Goal: Task Accomplishment & Management: Manage account settings

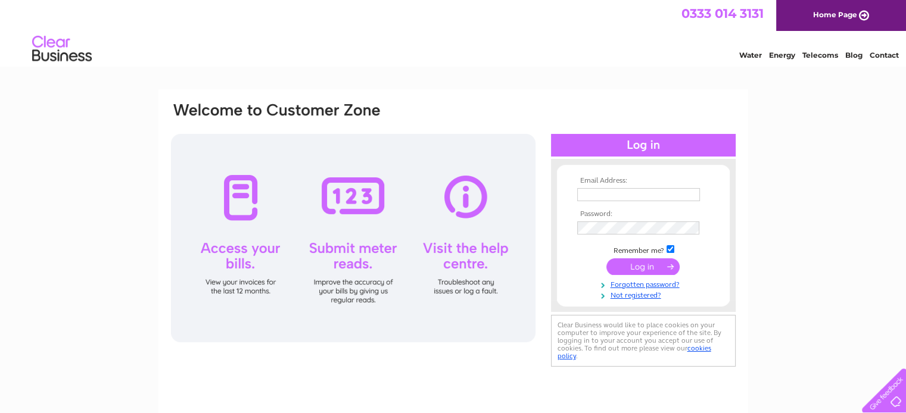
type input "thegalleryboutique29@gmail.com"
click at [648, 267] on input "submit" at bounding box center [642, 266] width 73 height 17
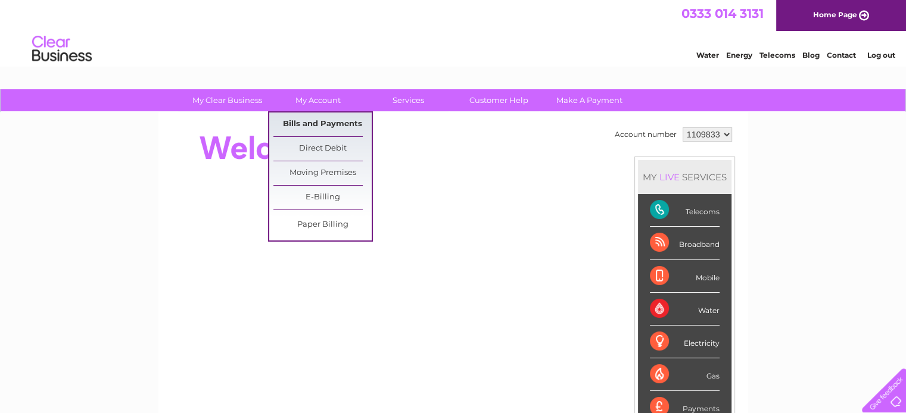
click at [344, 126] on link "Bills and Payments" at bounding box center [322, 125] width 98 height 24
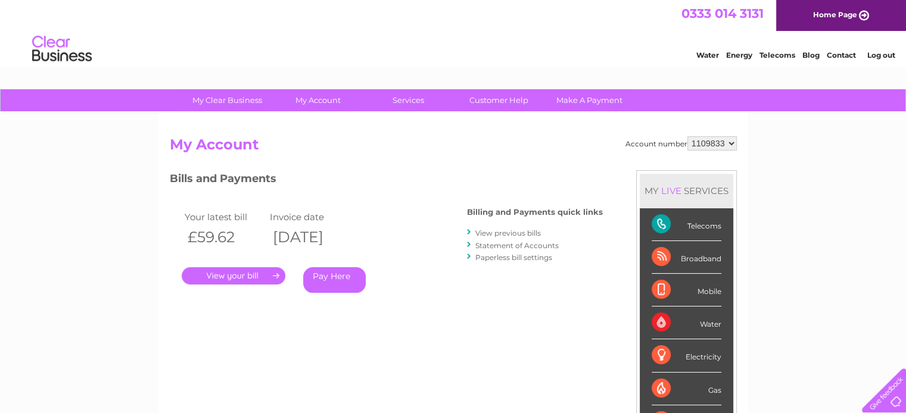
click at [509, 235] on link "View previous bills" at bounding box center [508, 233] width 66 height 9
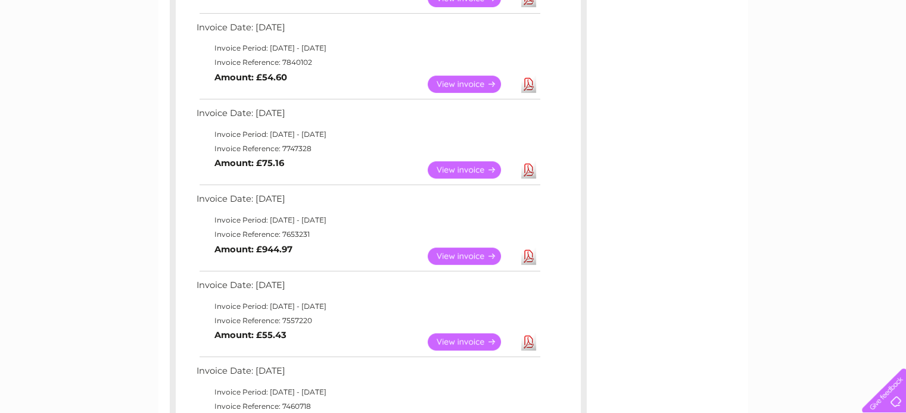
scroll to position [655, 0]
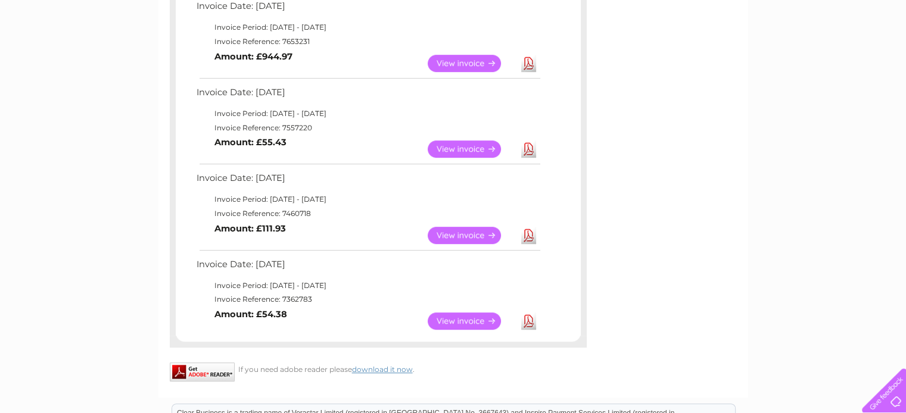
click at [530, 322] on link "Download" at bounding box center [528, 321] width 15 height 17
click at [526, 231] on link "Download" at bounding box center [528, 235] width 15 height 17
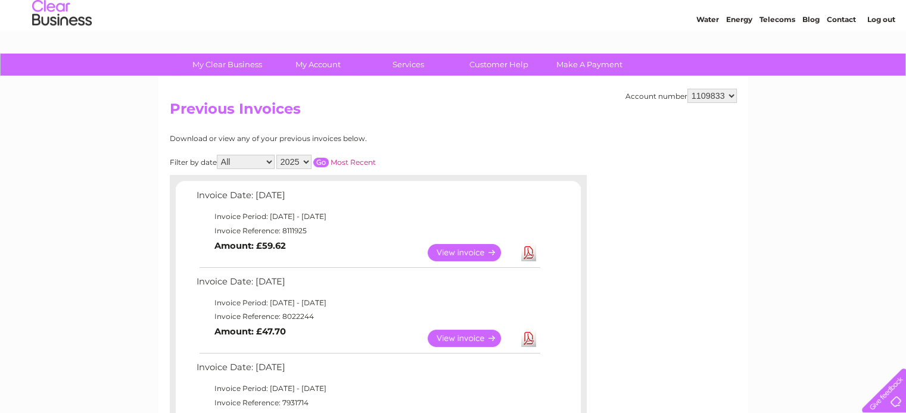
scroll to position [0, 0]
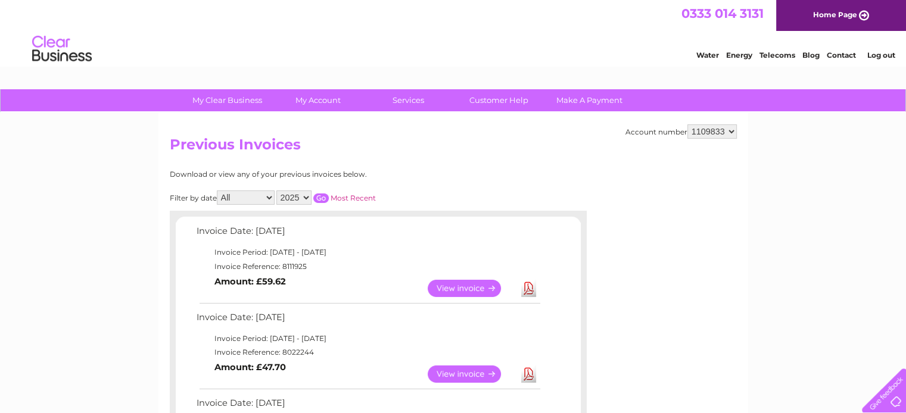
click at [872, 55] on link "Log out" at bounding box center [880, 55] width 28 height 9
